Goal: Task Accomplishment & Management: Manage account settings

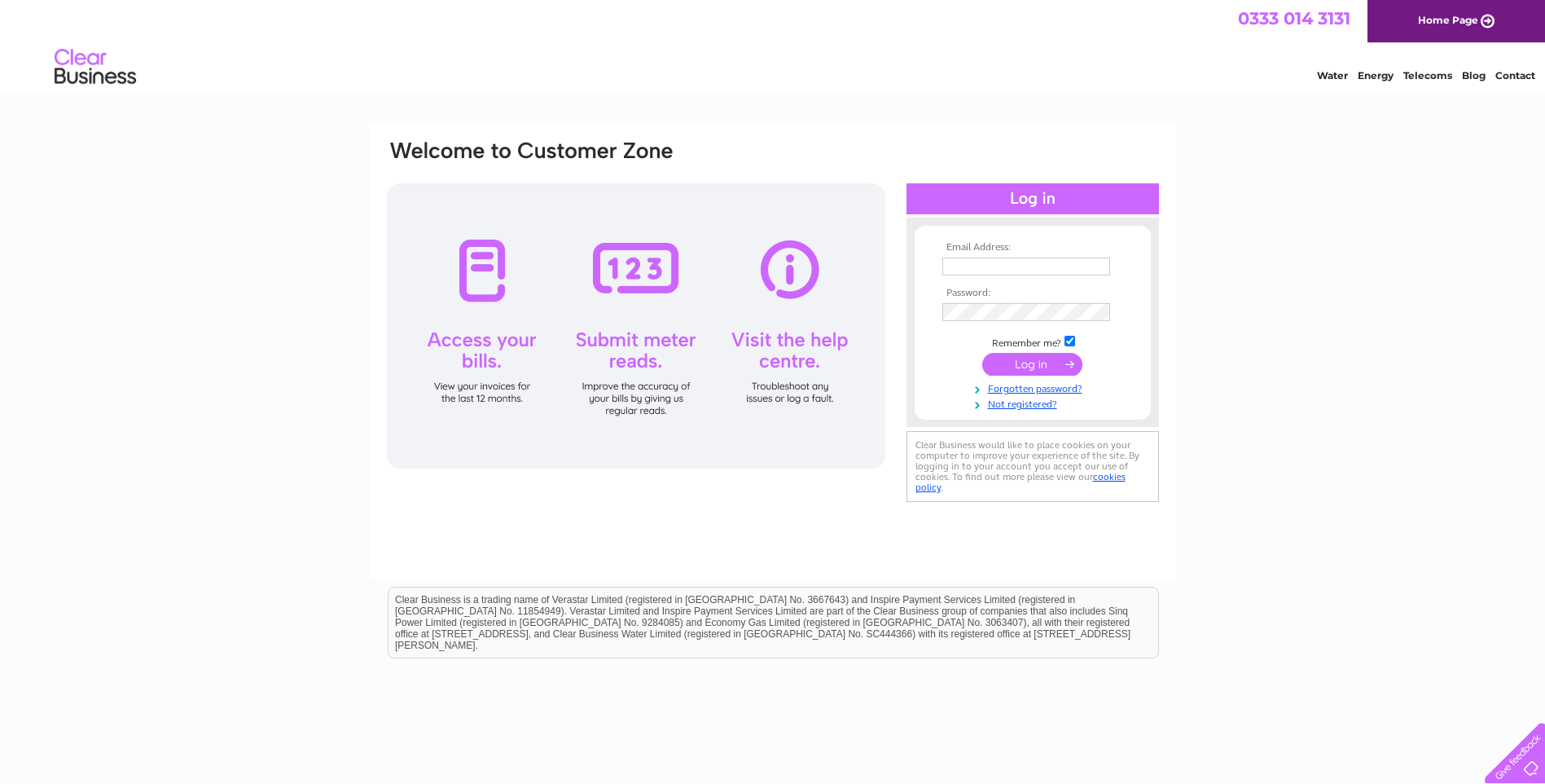
type input "joan.green@cwst.com"
click at [1025, 371] on input "submit" at bounding box center [1032, 364] width 100 height 23
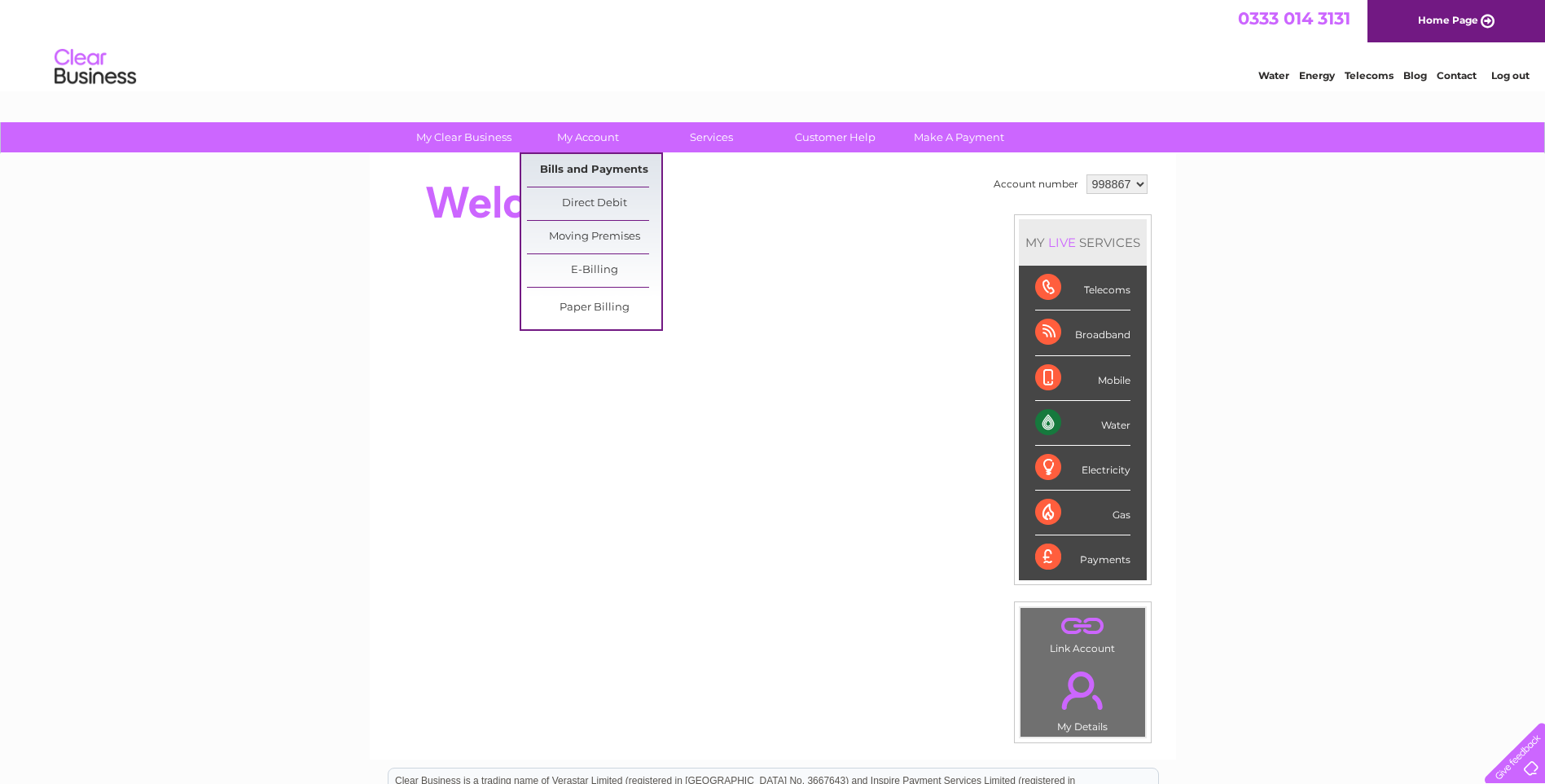
click at [603, 171] on link "Bills and Payments" at bounding box center [594, 170] width 134 height 33
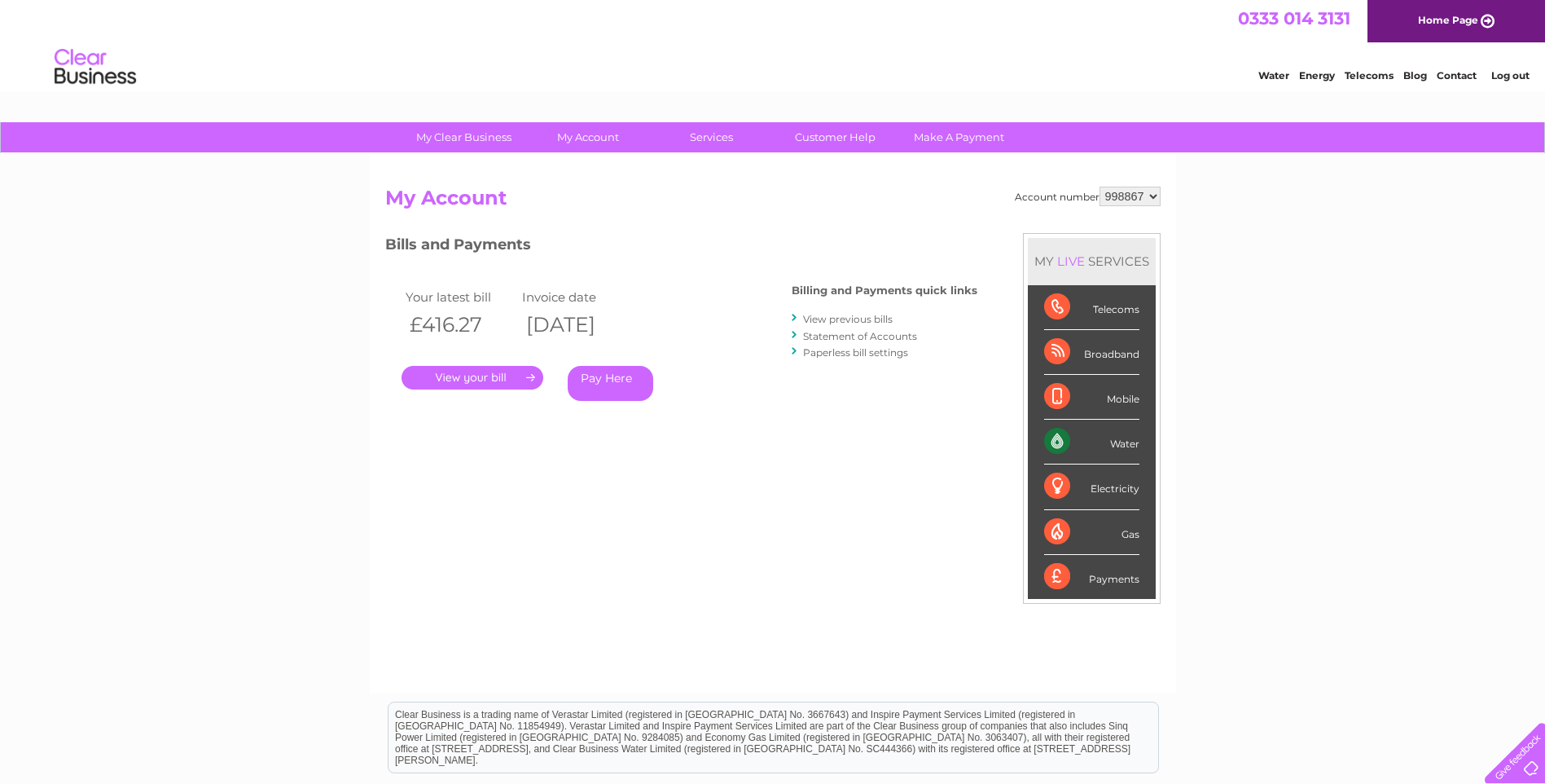
click at [496, 374] on link "." at bounding box center [473, 377] width 142 height 23
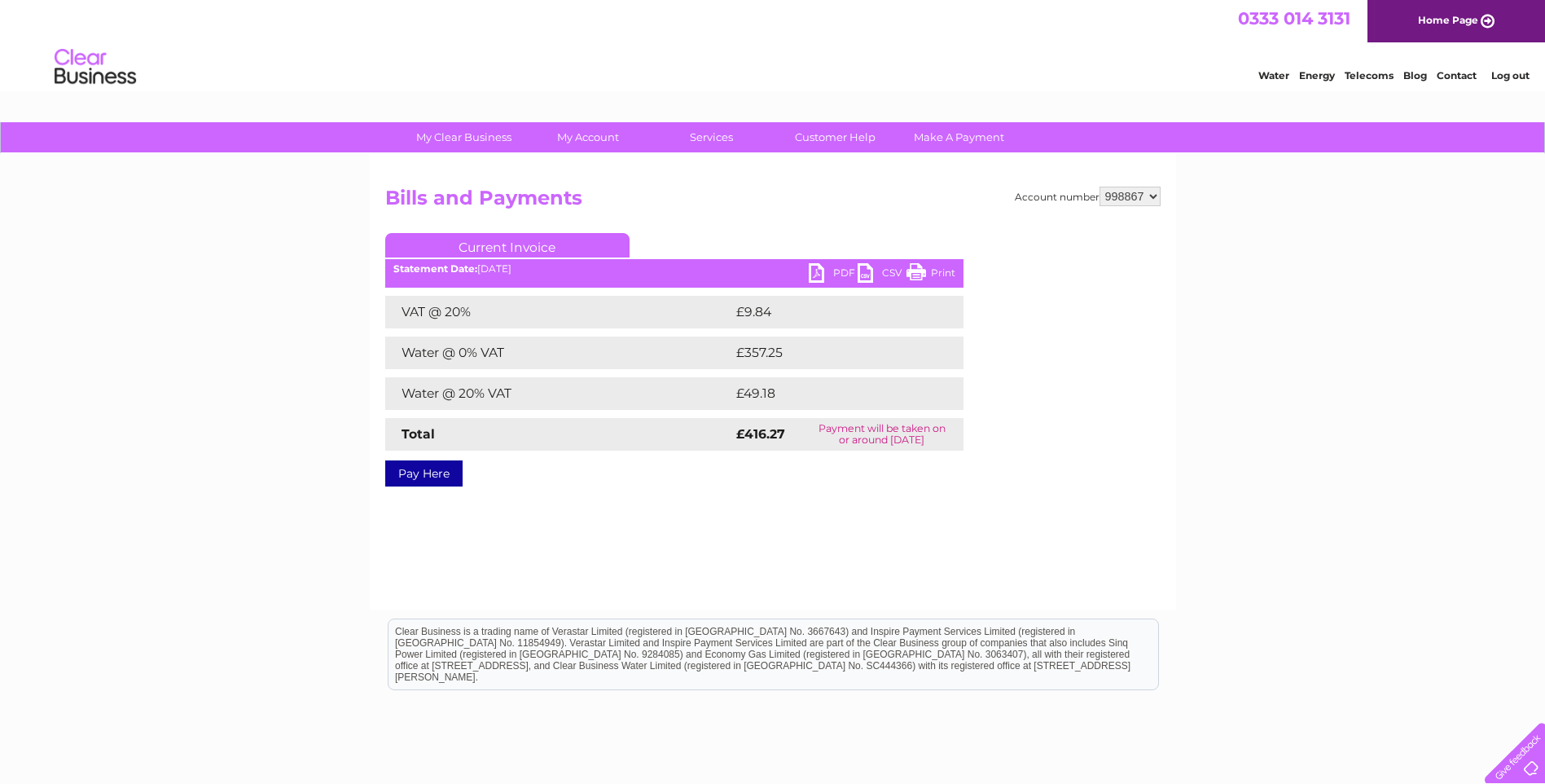
click at [821, 271] on link "PDF" at bounding box center [833, 275] width 49 height 23
